Goal: Task Accomplishment & Management: Manage account settings

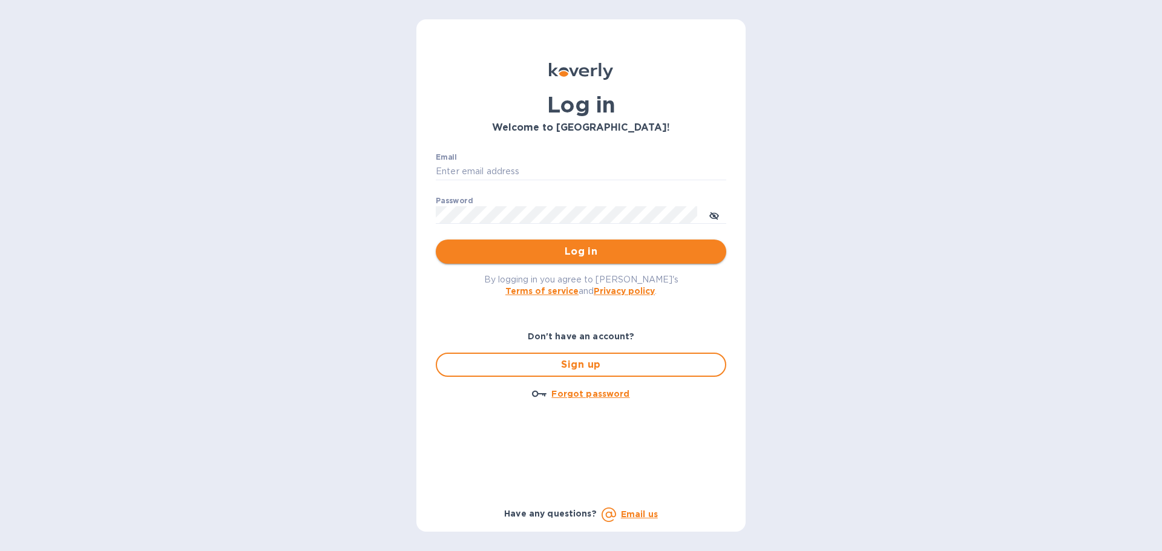
type input "[PERSON_NAME][EMAIL_ADDRESS][DOMAIN_NAME]"
click at [546, 249] on span "Log in" at bounding box center [580, 251] width 271 height 15
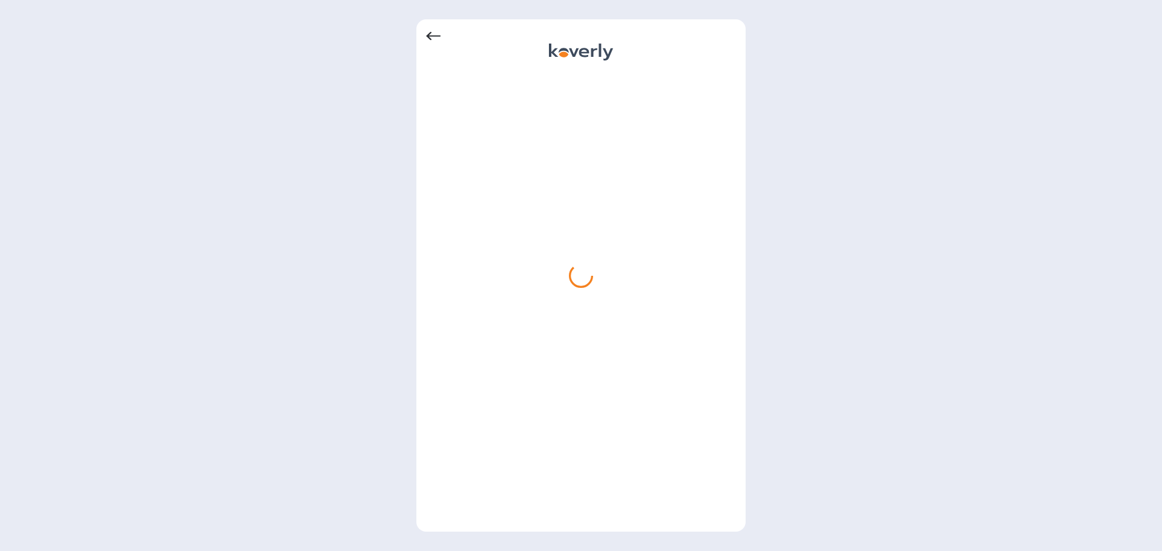
click at [423, 36] on div at bounding box center [580, 275] width 329 height 513
click at [428, 36] on icon at bounding box center [433, 36] width 15 height 8
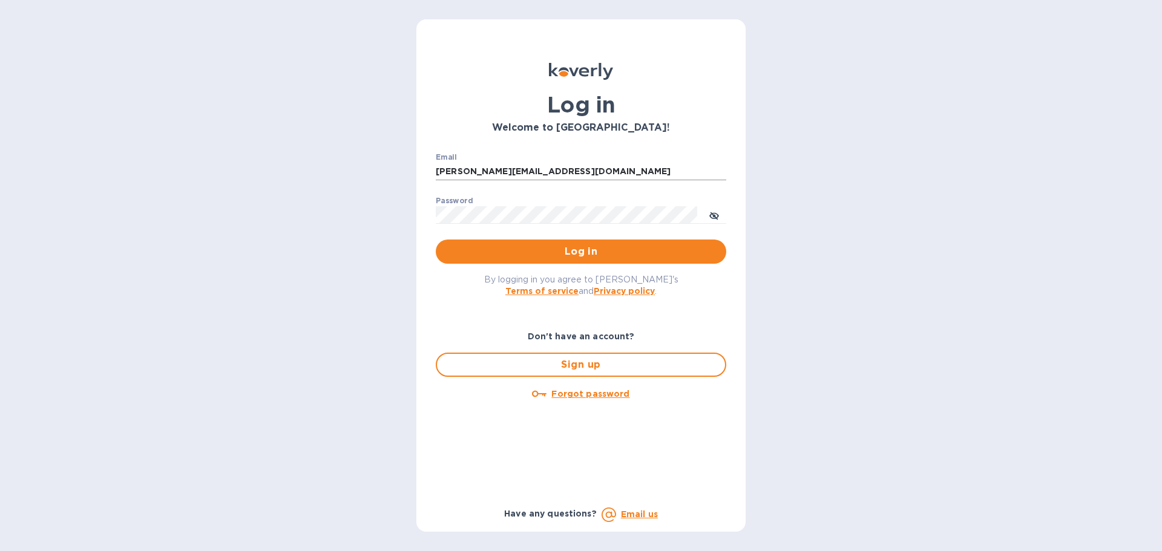
click at [546, 177] on input "[PERSON_NAME][EMAIL_ADDRESS][DOMAIN_NAME]" at bounding box center [581, 172] width 290 height 18
click at [705, 210] on button "toggle password visibility" at bounding box center [714, 215] width 24 height 24
click at [399, 211] on div "Log in Welcome to [GEOGRAPHIC_DATA]! Email [PERSON_NAME][EMAIL_ADDRESS][DOMAIN_…" at bounding box center [581, 275] width 1162 height 551
click at [309, 184] on div "Log in Welcome to [GEOGRAPHIC_DATA]! Email [PERSON_NAME][EMAIL_ADDRESS][DOMAIN_…" at bounding box center [581, 275] width 1162 height 551
click at [539, 250] on span "Log in" at bounding box center [580, 251] width 271 height 15
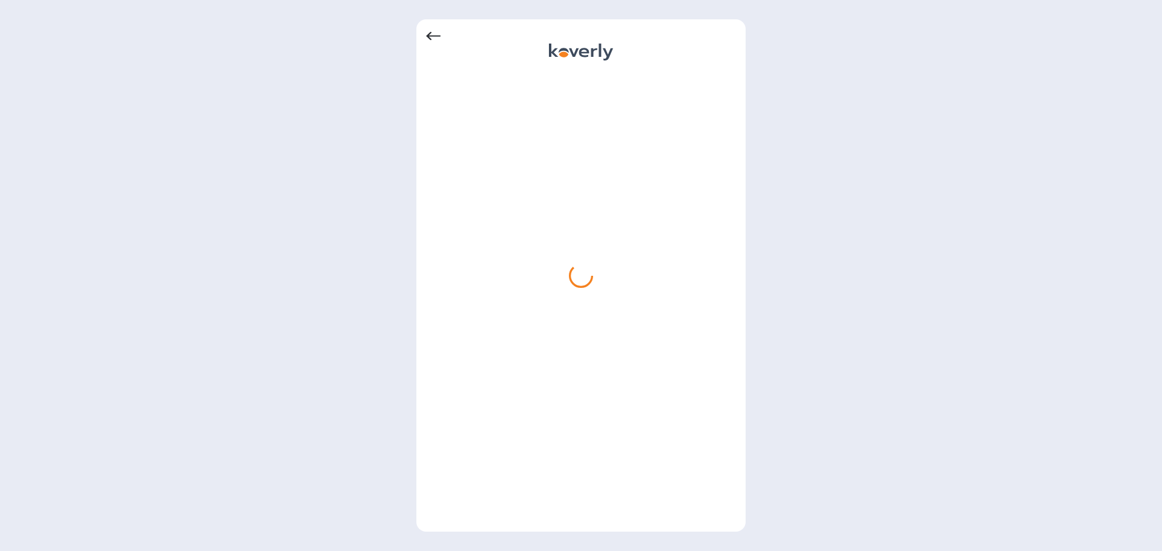
click at [431, 38] on icon at bounding box center [433, 36] width 15 height 15
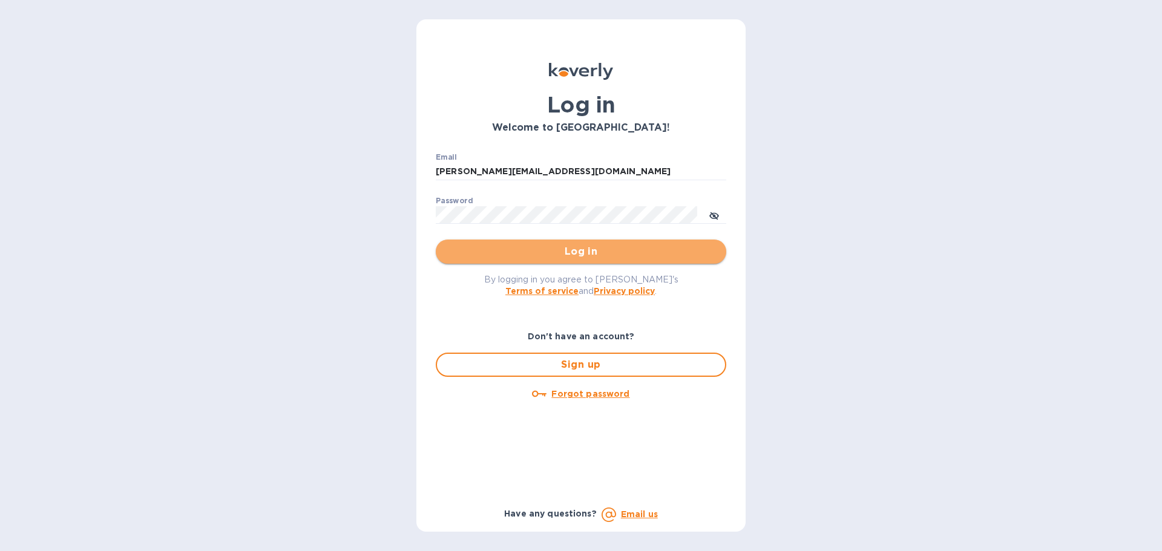
click at [526, 252] on span "Log in" at bounding box center [580, 251] width 271 height 15
